Goal: Check status: Check status

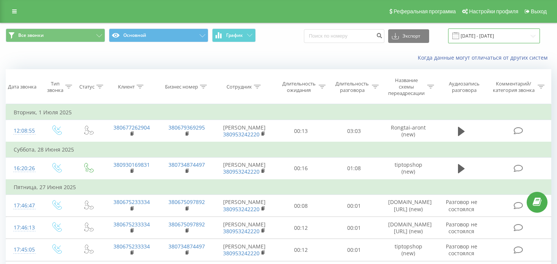
click at [495, 33] on input "[DATE] - [DATE]" at bounding box center [494, 35] width 92 height 15
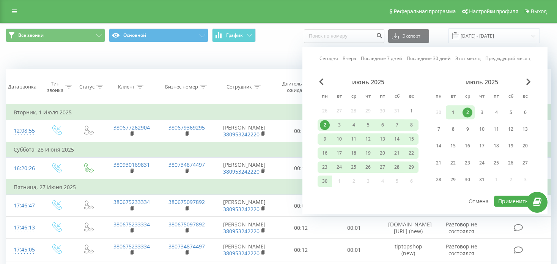
click at [467, 112] on div "2" at bounding box center [468, 112] width 10 height 10
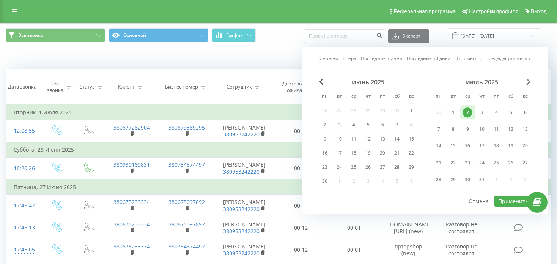
click at [529, 84] on span "Next Month" at bounding box center [529, 81] width 5 height 7
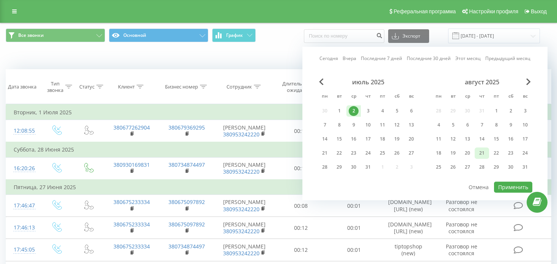
click at [486, 153] on div "21" at bounding box center [482, 153] width 10 height 10
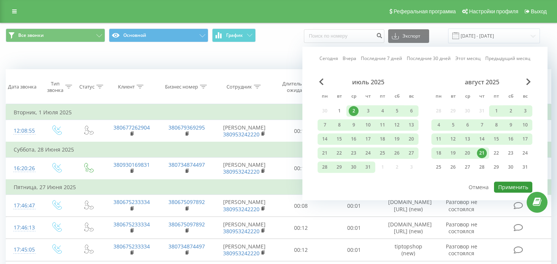
click at [511, 183] on button "Применить" at bounding box center [513, 186] width 38 height 11
type input "[DATE] - [DATE]"
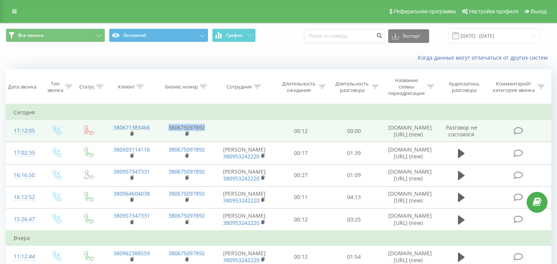
drag, startPoint x: 243, startPoint y: 134, endPoint x: 169, endPoint y: 124, distance: 74.3
click at [169, 124] on tr "17:12:05 380671383466 380675097892 00:12 00:00 [DOMAIN_NAME][URL] (new) Разгово…" at bounding box center [279, 131] width 546 height 22
click at [230, 132] on td at bounding box center [244, 131] width 60 height 22
